Goal: Information Seeking & Learning: Learn about a topic

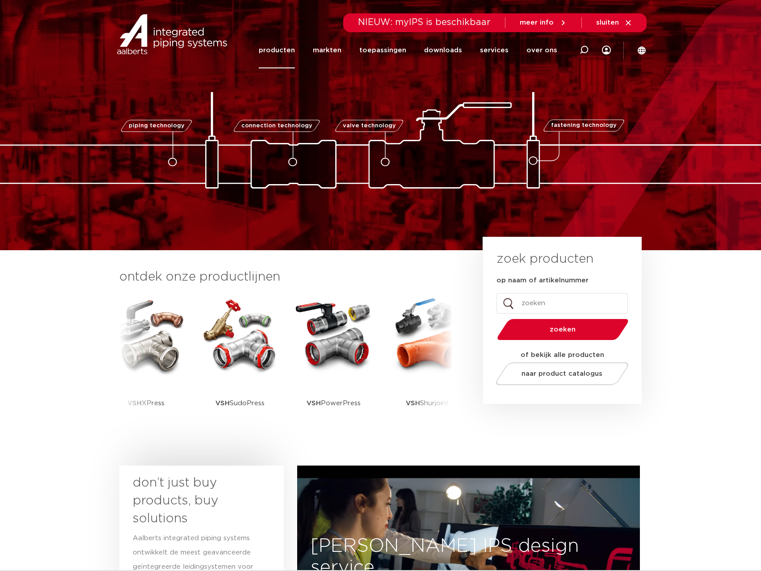
click at [291, 51] on link "producten" at bounding box center [277, 50] width 36 height 36
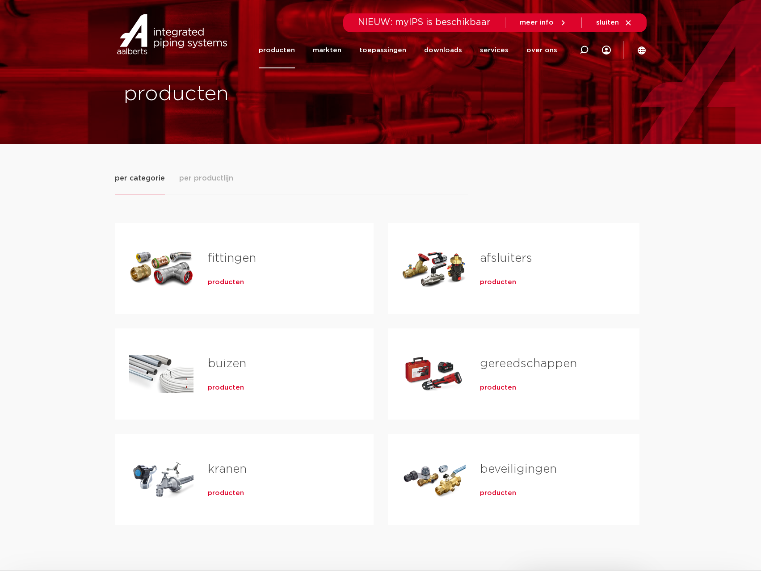
click at [224, 282] on span "producten" at bounding box center [226, 282] width 36 height 9
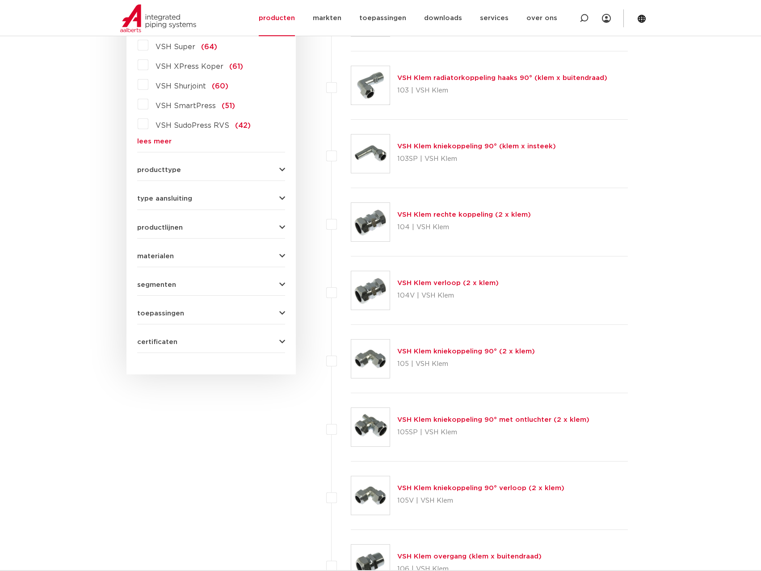
scroll to position [189, 0]
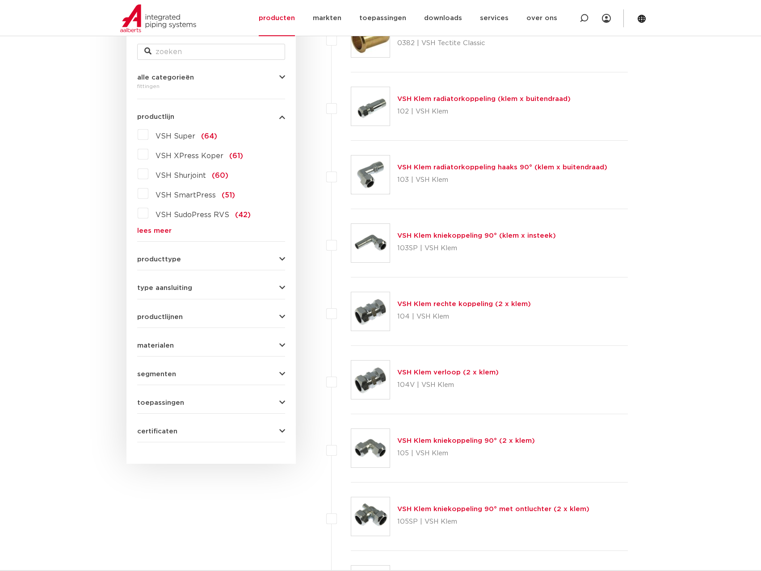
click at [155, 232] on link "lees meer" at bounding box center [211, 230] width 148 height 7
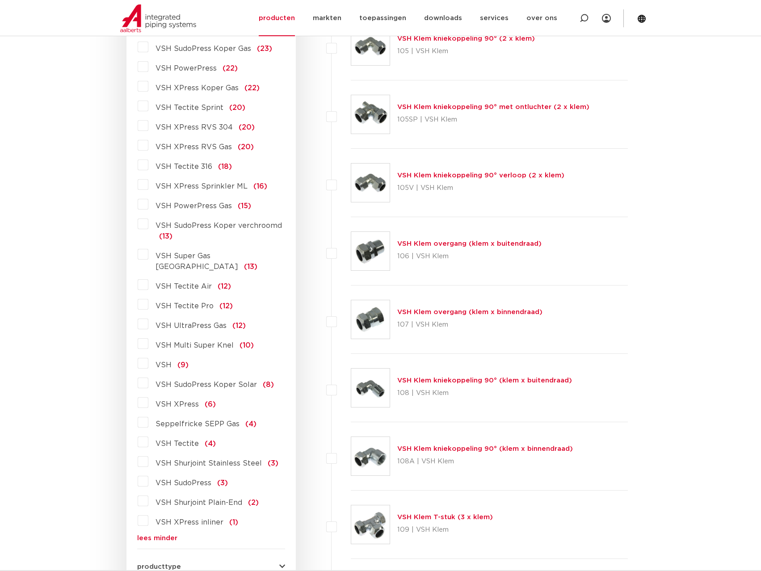
scroll to position [636, 0]
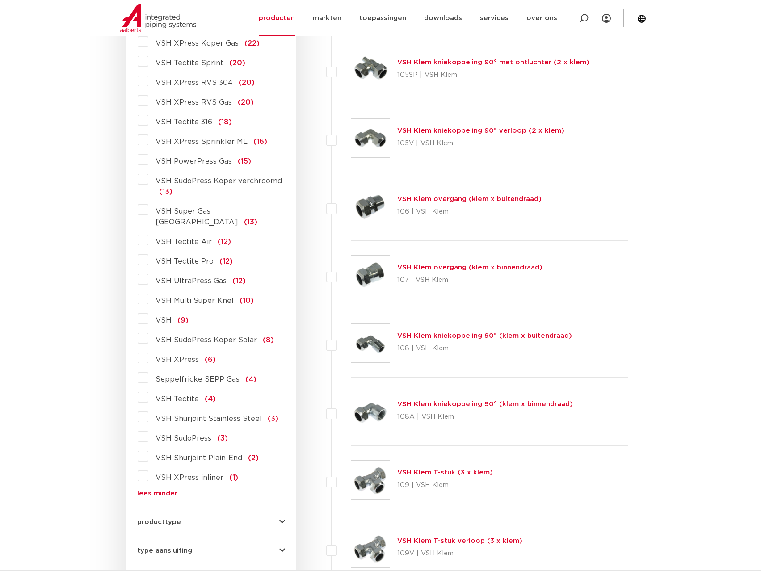
click at [148, 159] on label "VSH PowerPress Gas (15)" at bounding box center [199, 159] width 103 height 14
click at [0, 0] on input "VSH PowerPress Gas (15)" at bounding box center [0, 0] width 0 height 0
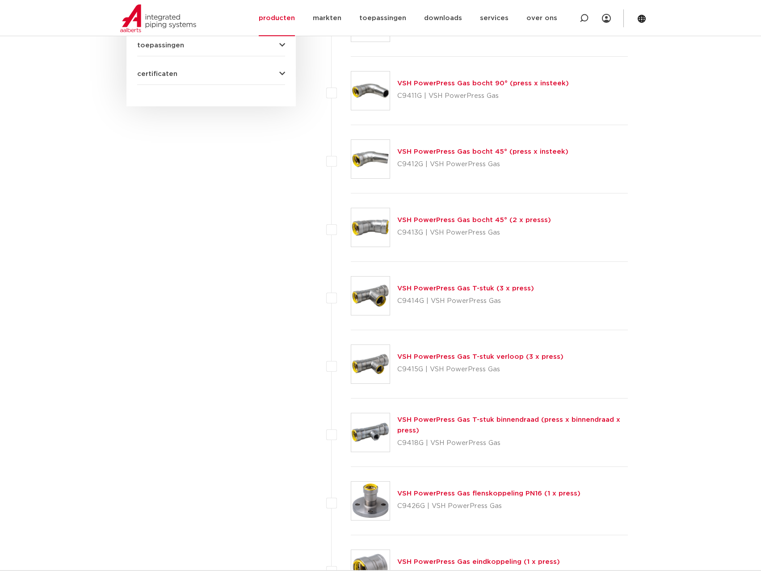
scroll to position [413, 0]
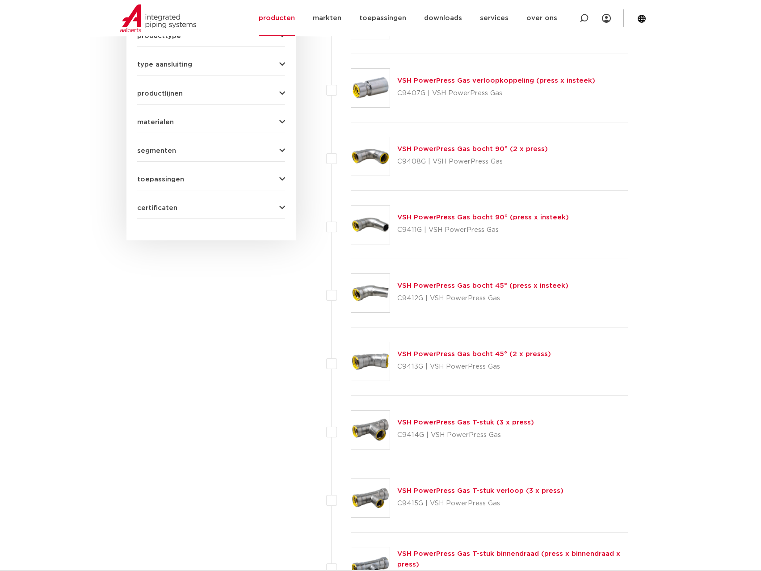
click at [415, 150] on link "VSH PowerPress Gas bocht 90° (2 x press)" at bounding box center [472, 149] width 151 height 7
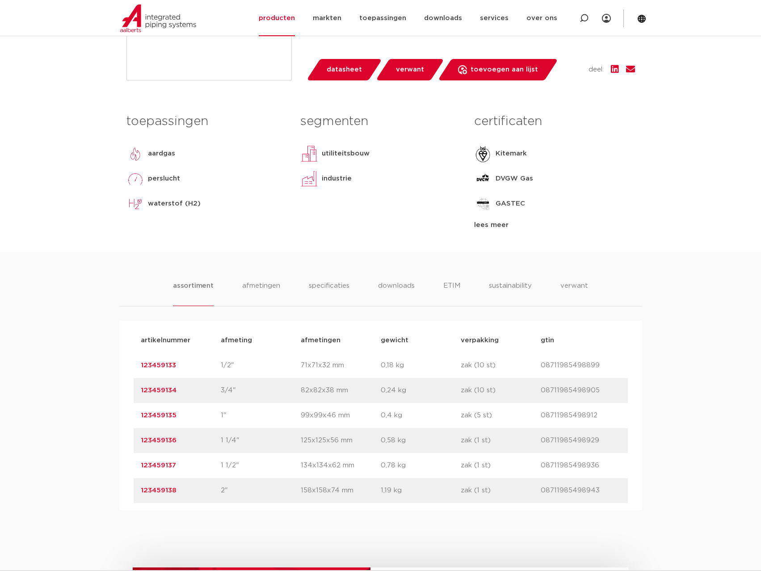
scroll to position [402, 0]
